Goal: Task Accomplishment & Management: Use online tool/utility

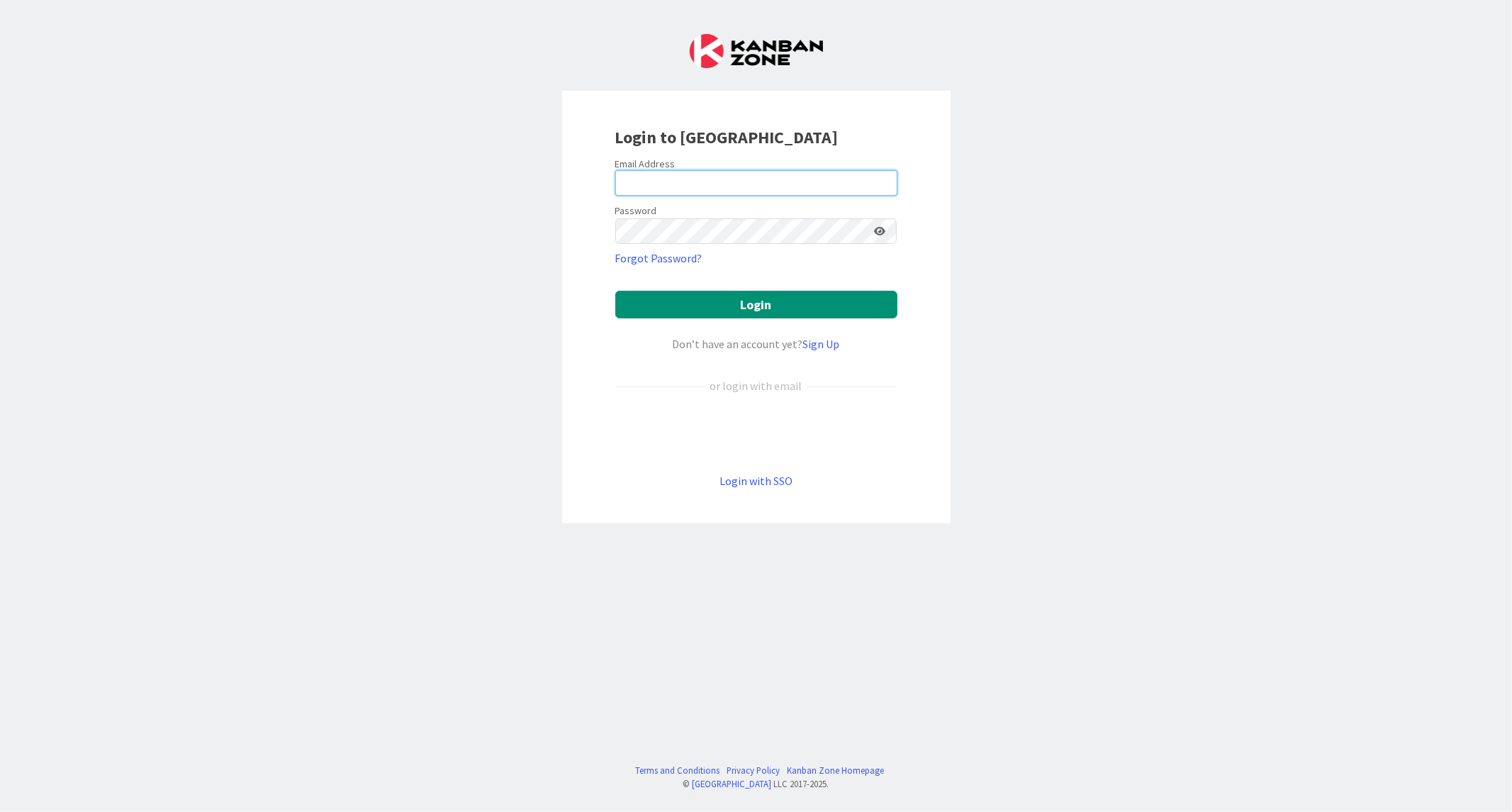
click at [684, 190] on input "email" at bounding box center [756, 183] width 282 height 26
paste input "[EMAIL_ADDRESS][DOMAIN_NAME]"
type input "[EMAIL_ADDRESS][DOMAIN_NAME]"
click at [615, 291] on button "Login" at bounding box center [756, 304] width 282 height 27
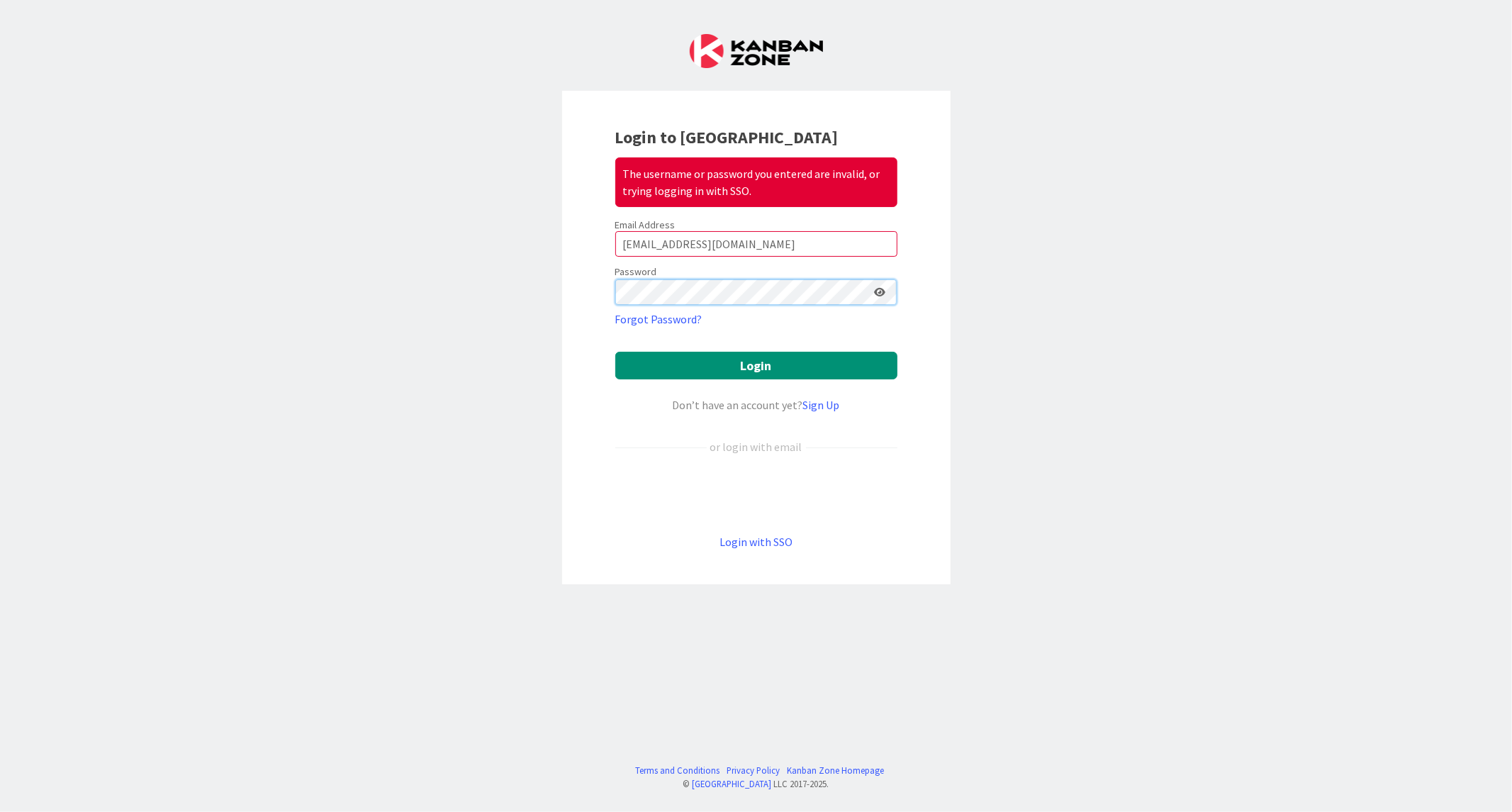
click at [231, 296] on div "Login to Kanban Zone The username or password you entered are invalid, or tryin…" at bounding box center [756, 406] width 1512 height 812
click at [615, 352] on button "Login" at bounding box center [756, 365] width 282 height 27
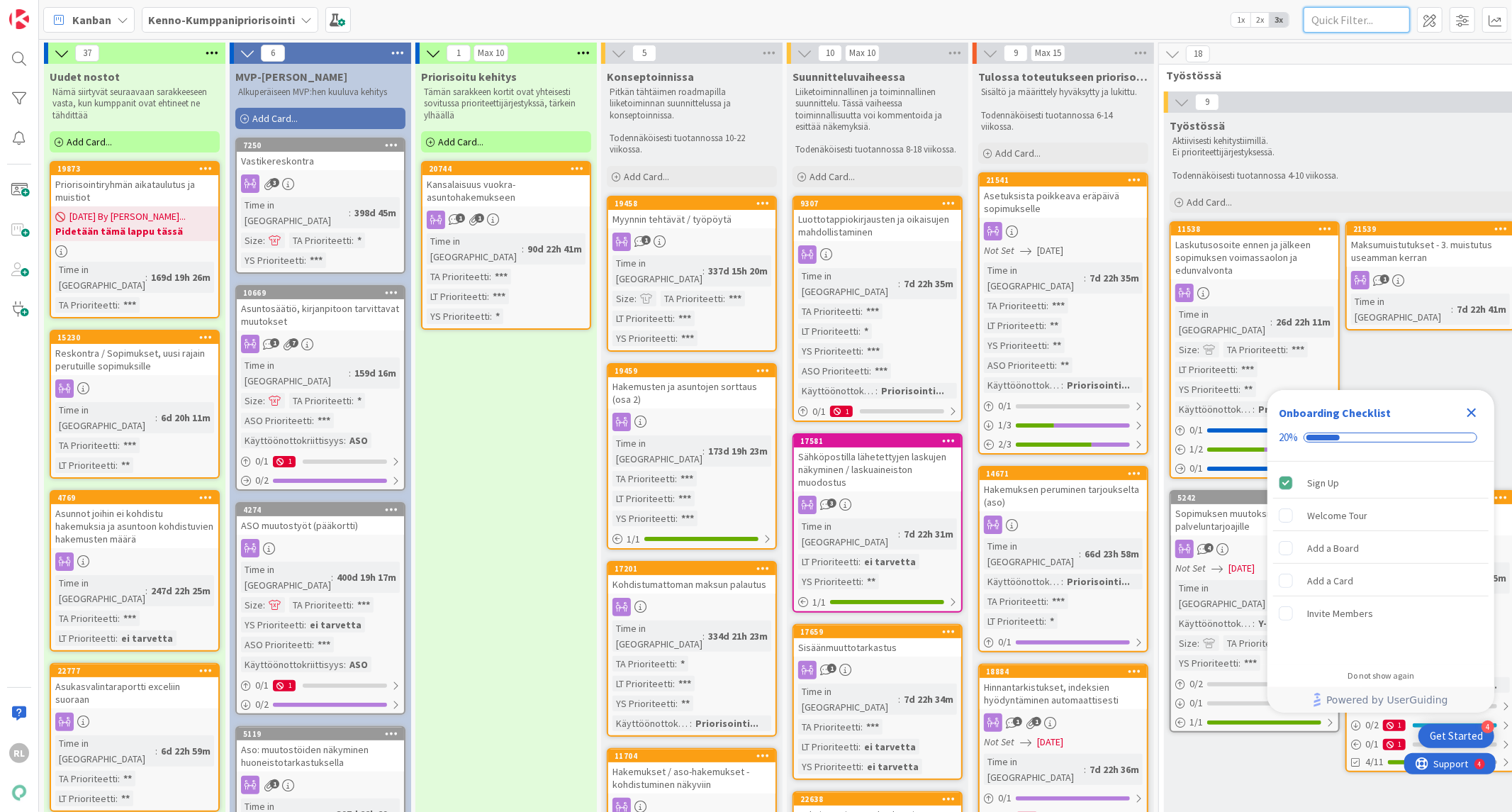
click at [1319, 18] on input "text" at bounding box center [1356, 20] width 106 height 26
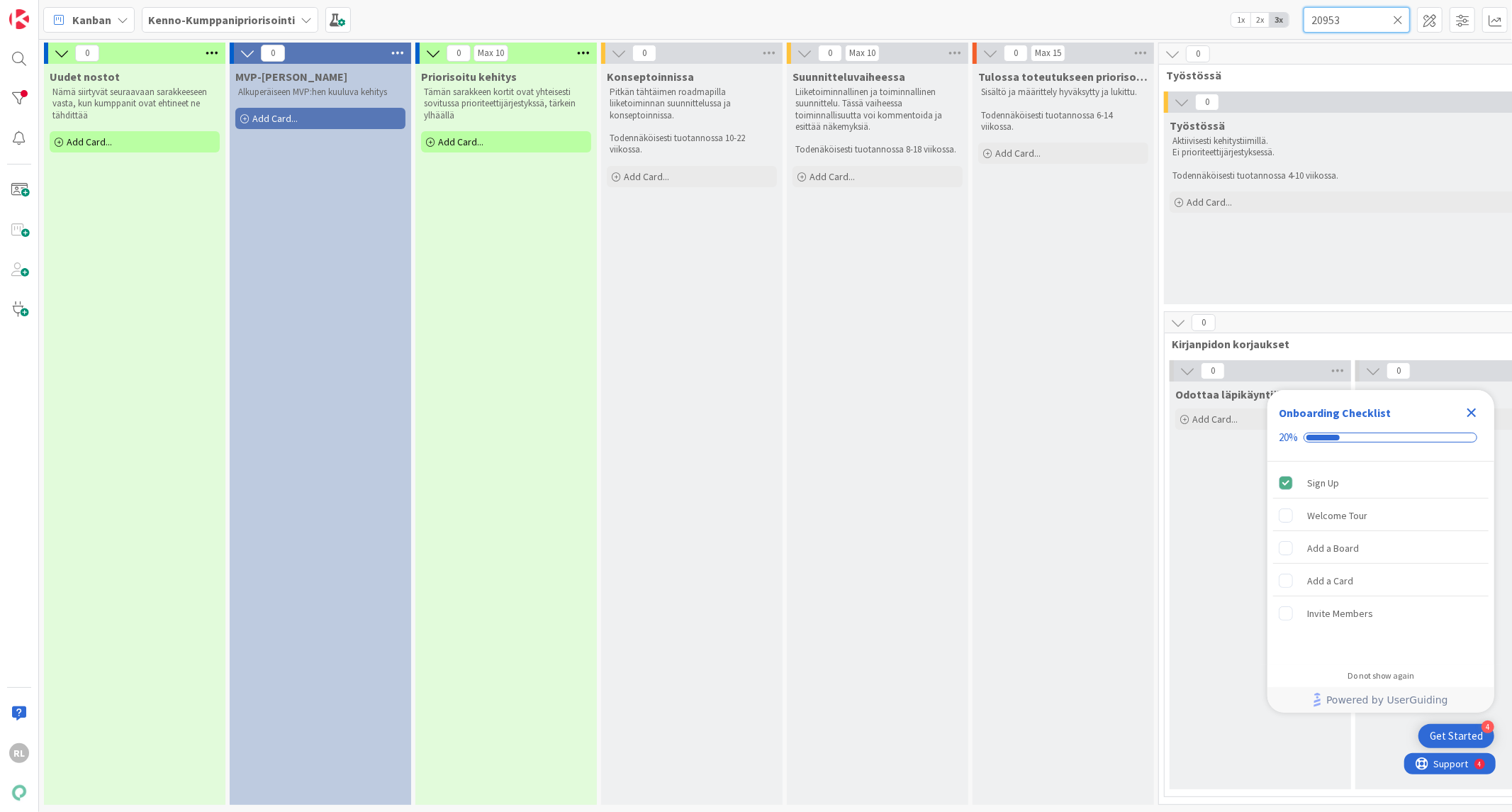
type input "20953"
click at [1477, 415] on icon "Close Checklist" at bounding box center [1472, 413] width 17 height 17
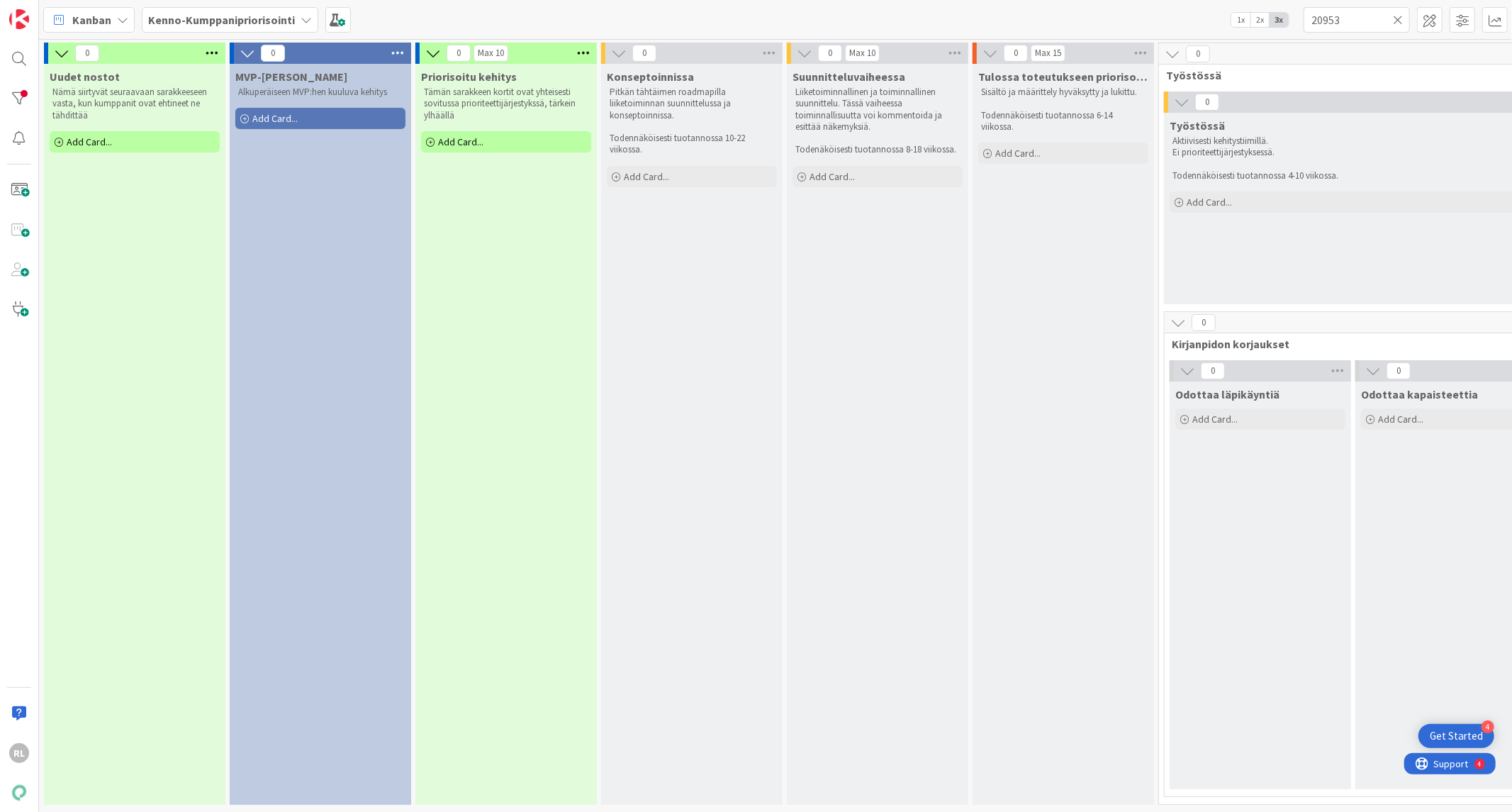
click at [1397, 20] on icon at bounding box center [1397, 20] width 10 height 13
